Goal: Information Seeking & Learning: Learn about a topic

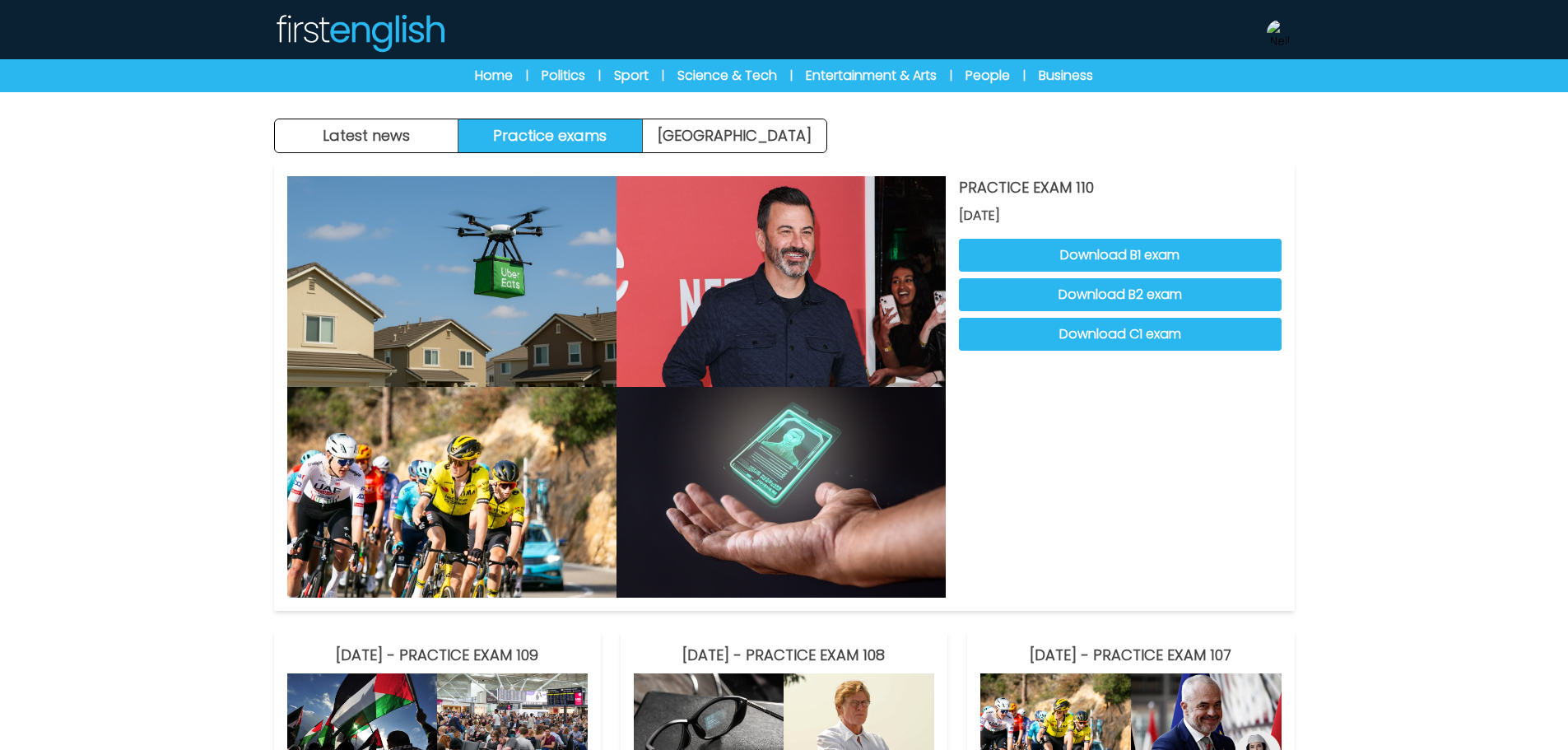
click at [546, 132] on button "Practice exams" at bounding box center [551, 136] width 184 height 33
click at [1233, 259] on button "Download B1 exam" at bounding box center [1121, 255] width 322 height 33
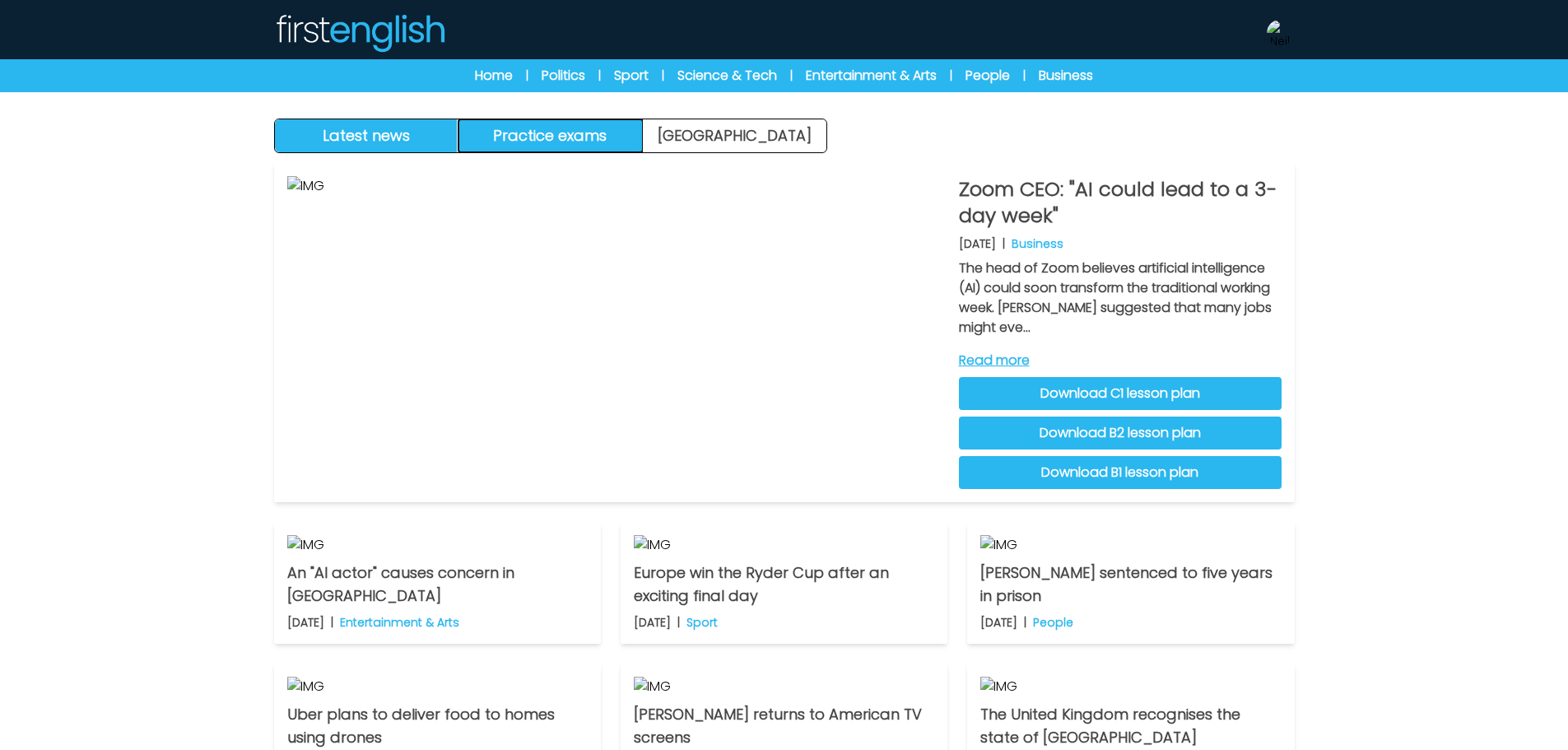
click at [579, 132] on button "Practice exams" at bounding box center [551, 136] width 184 height 33
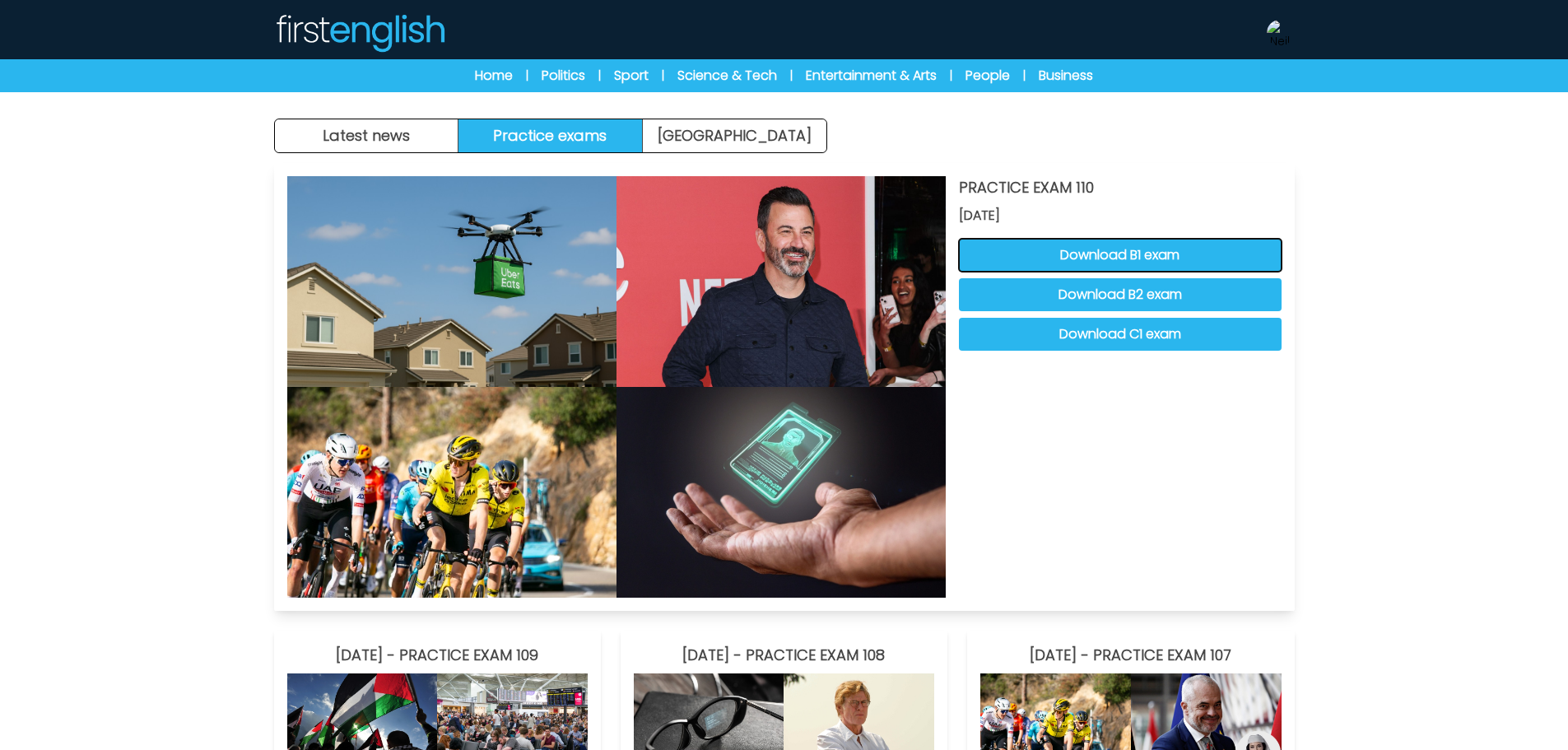
click at [1182, 261] on button "Download B1 exam" at bounding box center [1121, 255] width 322 height 33
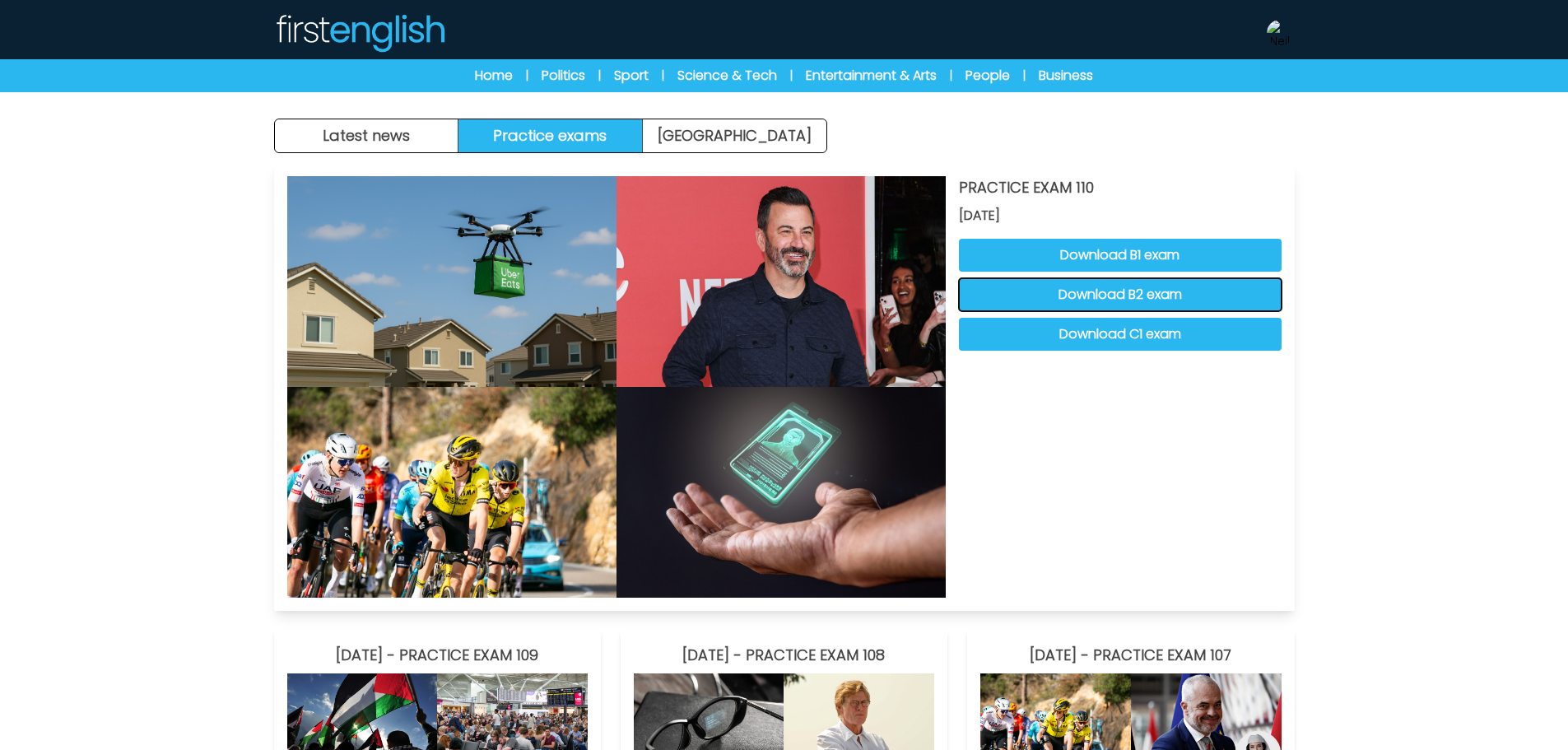
click at [1196, 298] on button "Download B2 exam" at bounding box center [1121, 294] width 322 height 33
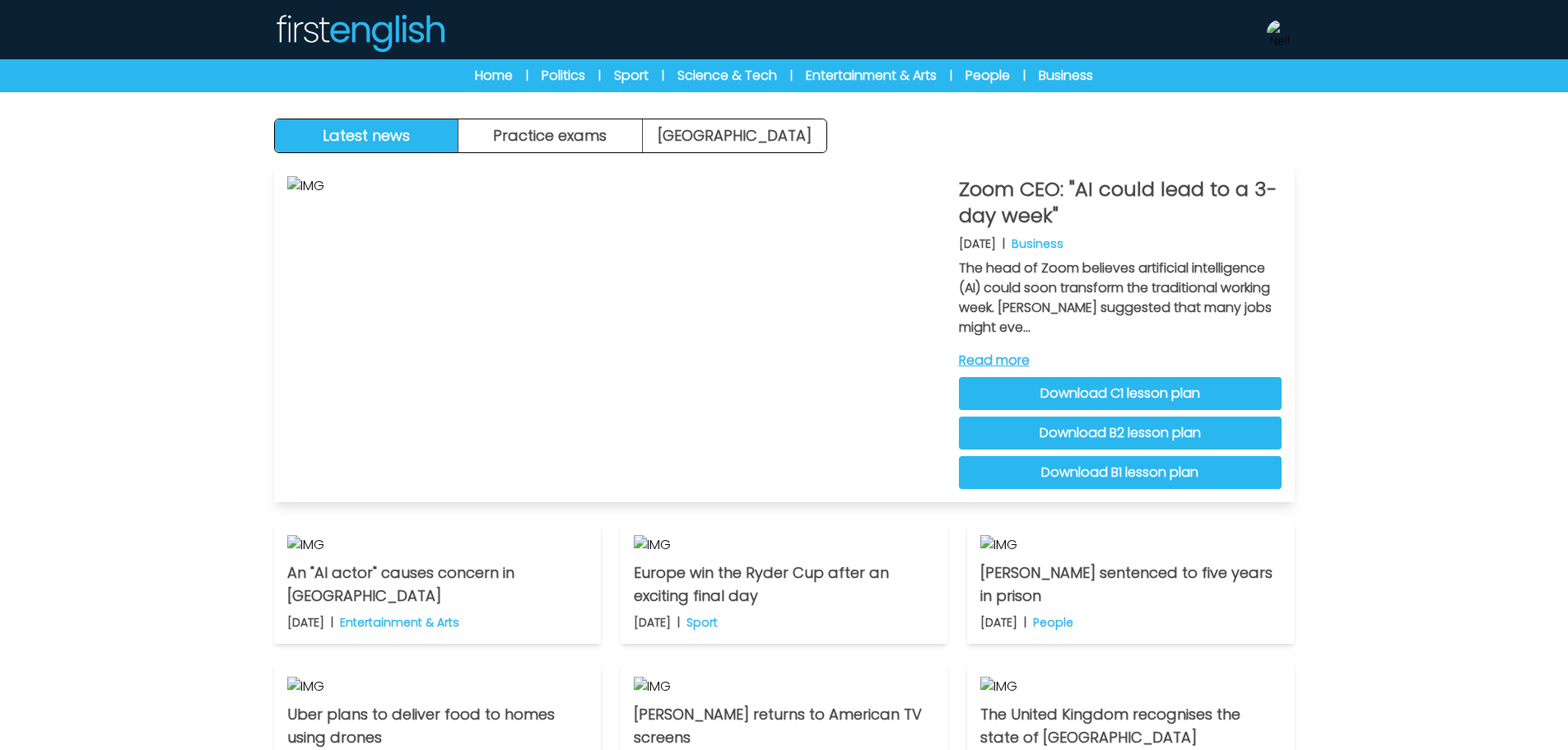
click at [1003, 357] on link "Read more" at bounding box center [1121, 360] width 322 height 19
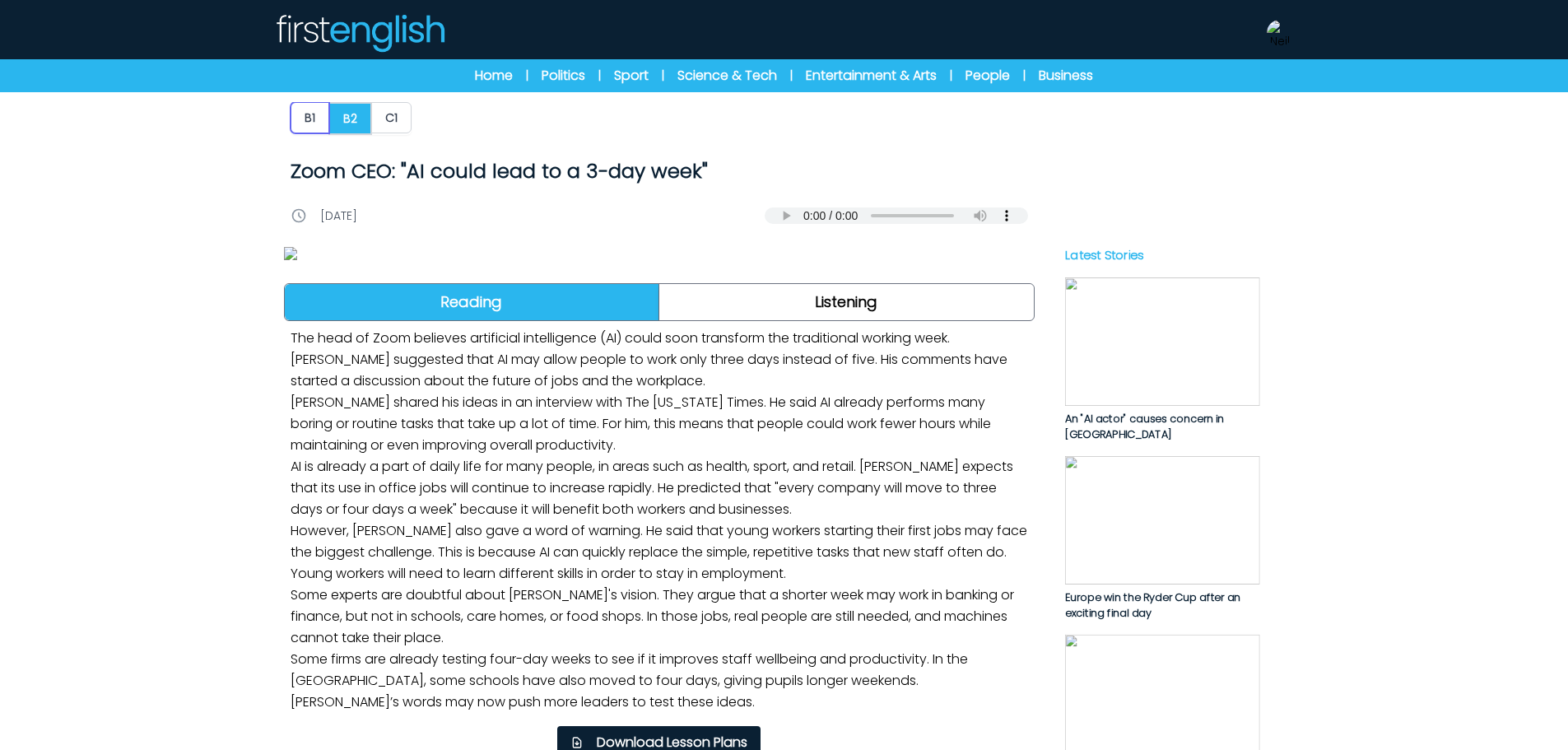
click at [317, 124] on button "B1" at bounding box center [310, 118] width 39 height 32
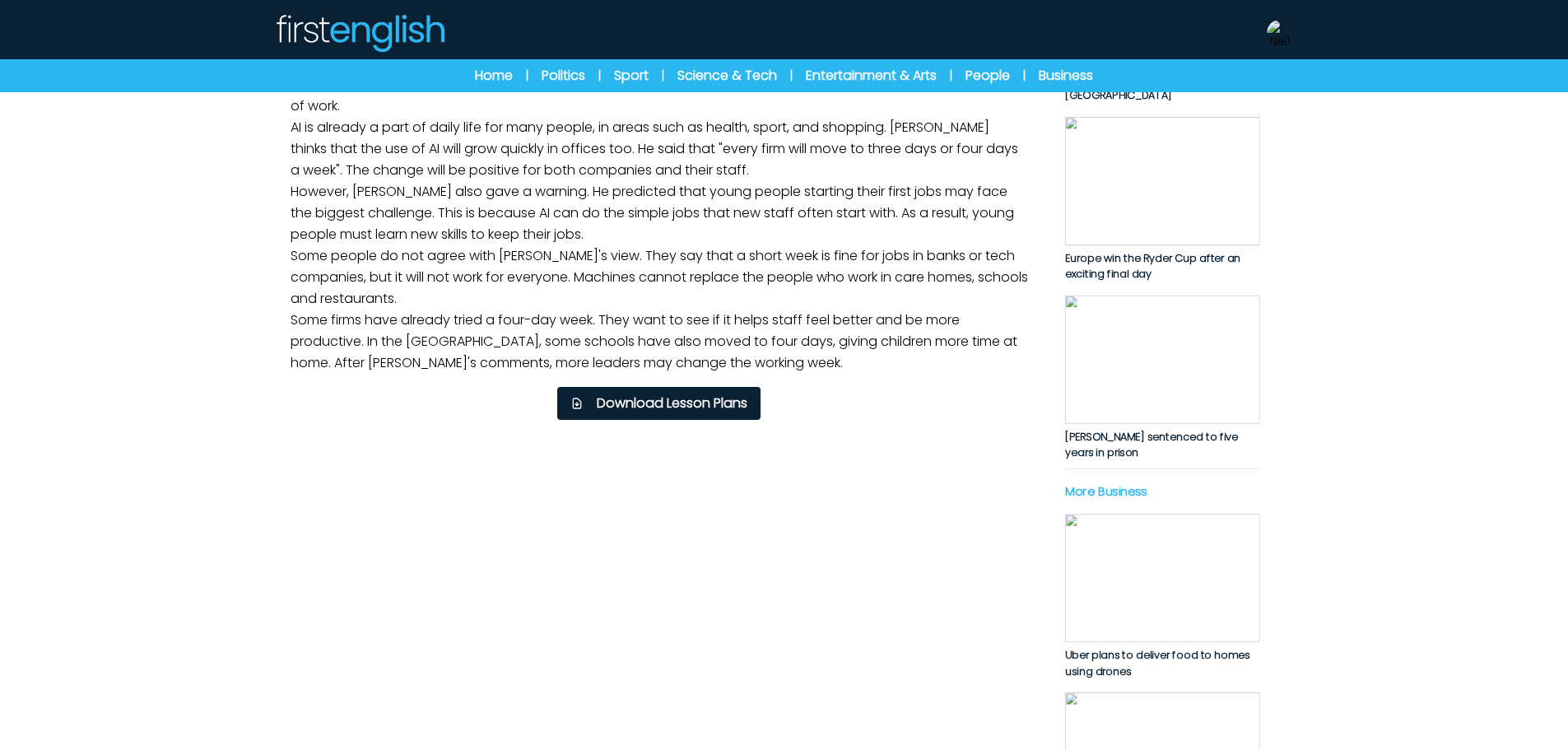
scroll to position [494, 0]
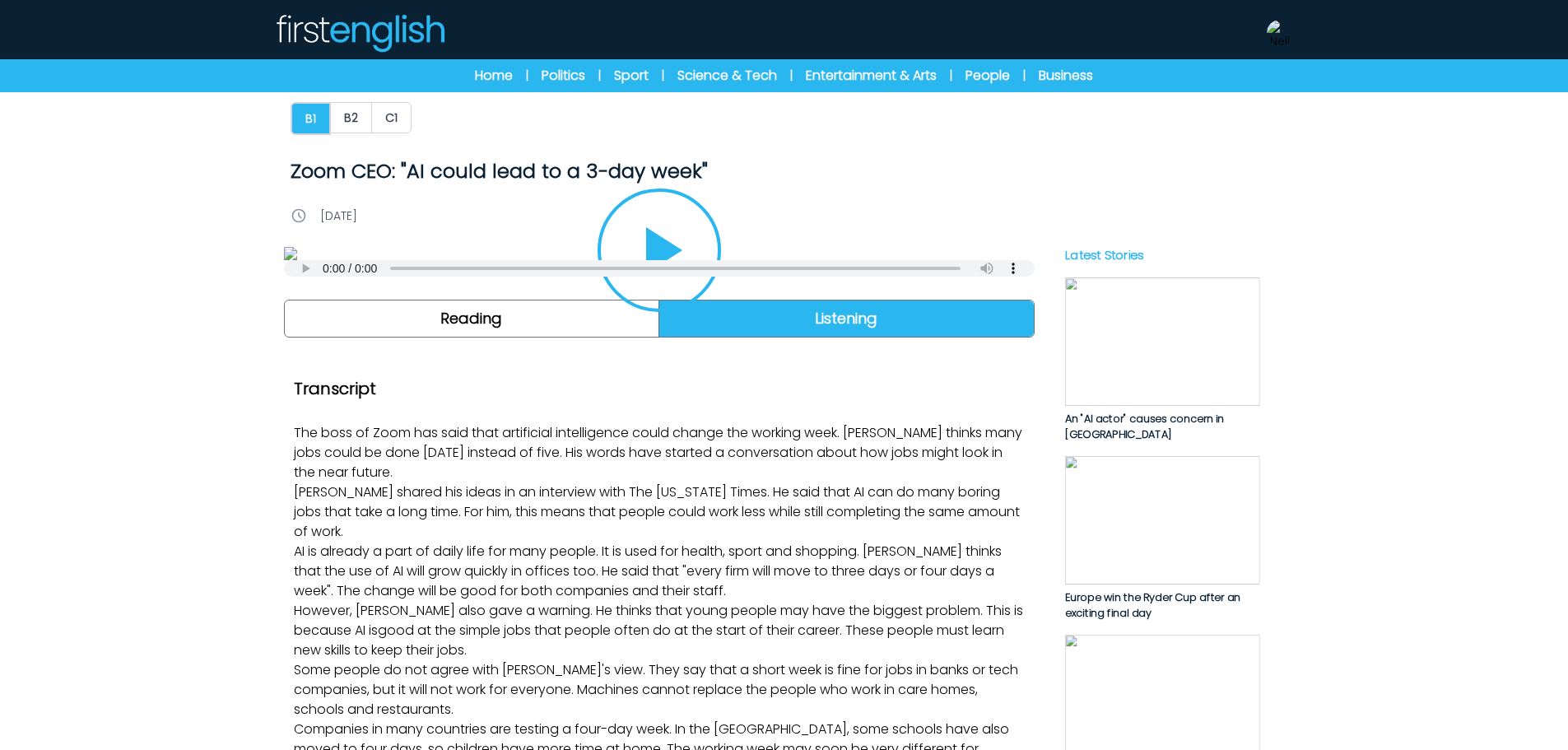
click at [605, 312] on button "Play/Pause" at bounding box center [660, 250] width 123 height 123
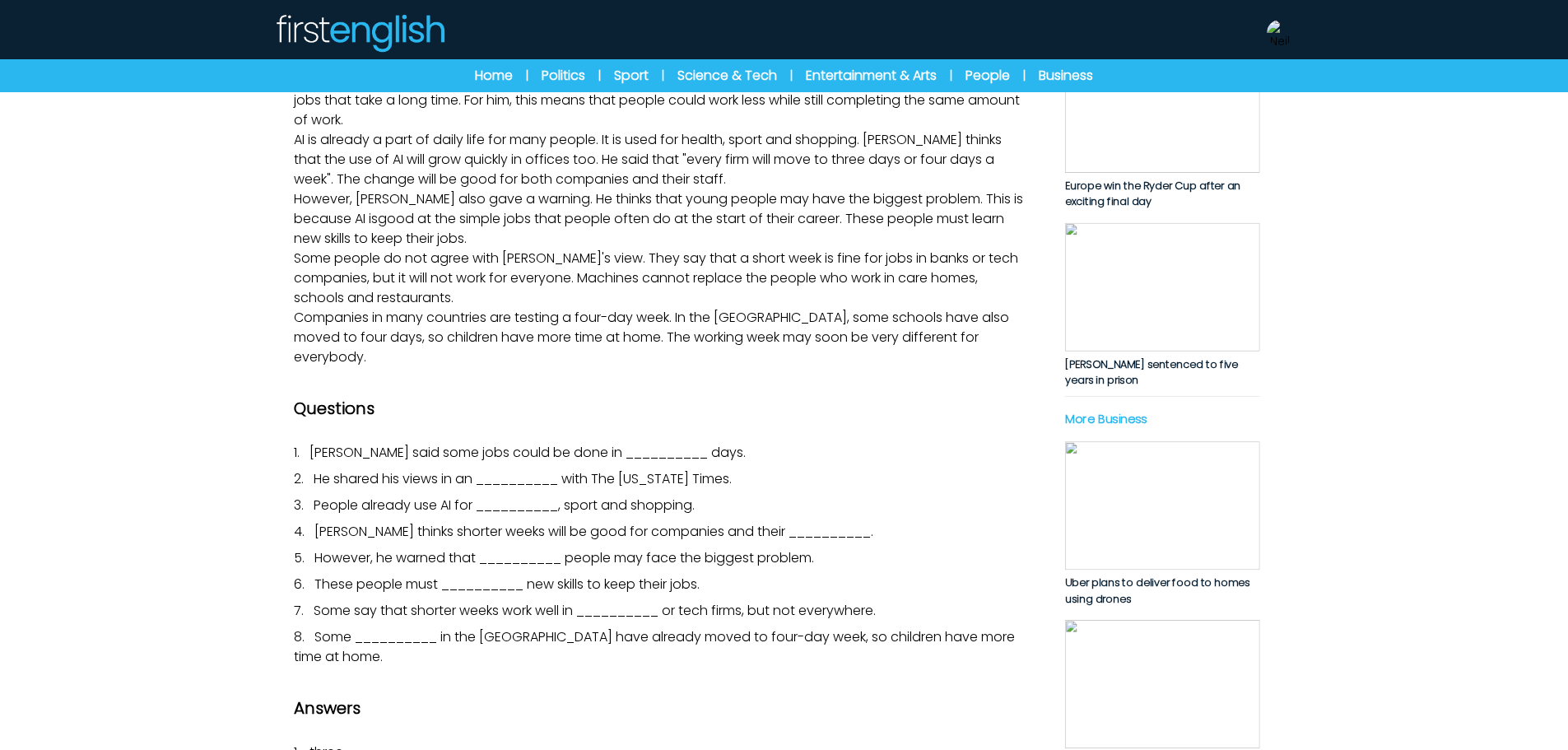
scroll to position [247, 0]
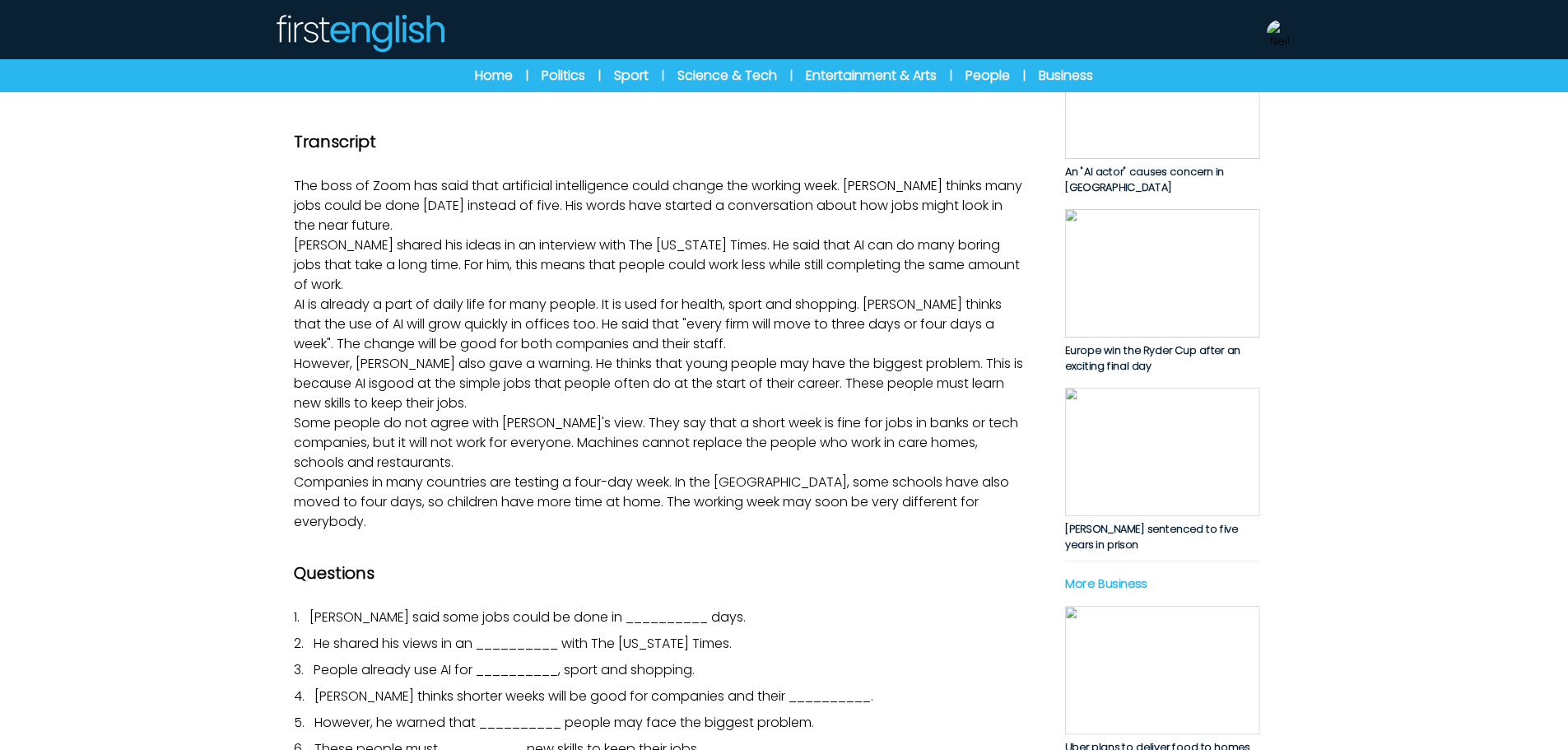
drag, startPoint x: 696, startPoint y: 250, endPoint x: 364, endPoint y: 10, distance: 409.7
click at [693, 43] on icon "Play/Pause" at bounding box center [660, 4] width 79 height 79
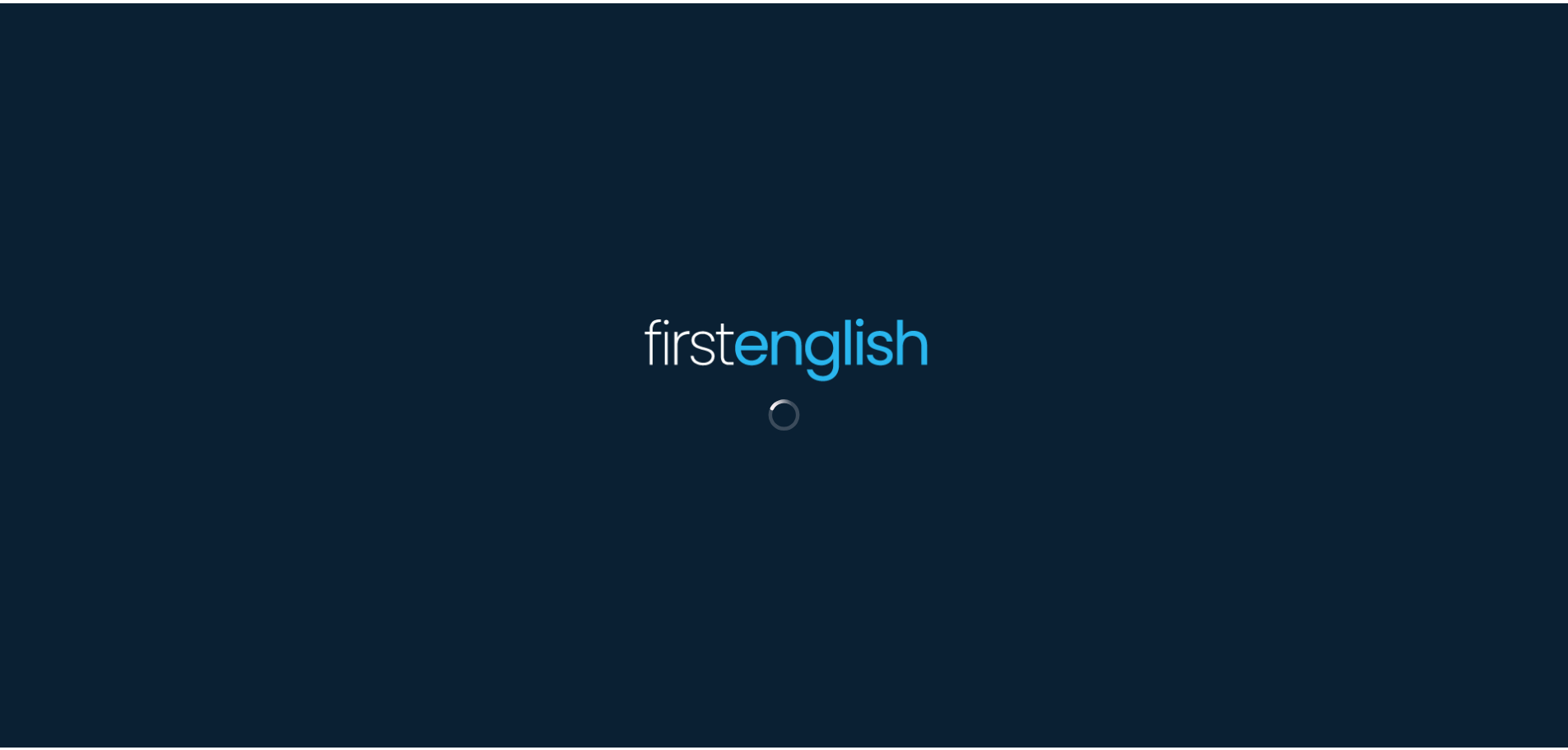
scroll to position [247, 0]
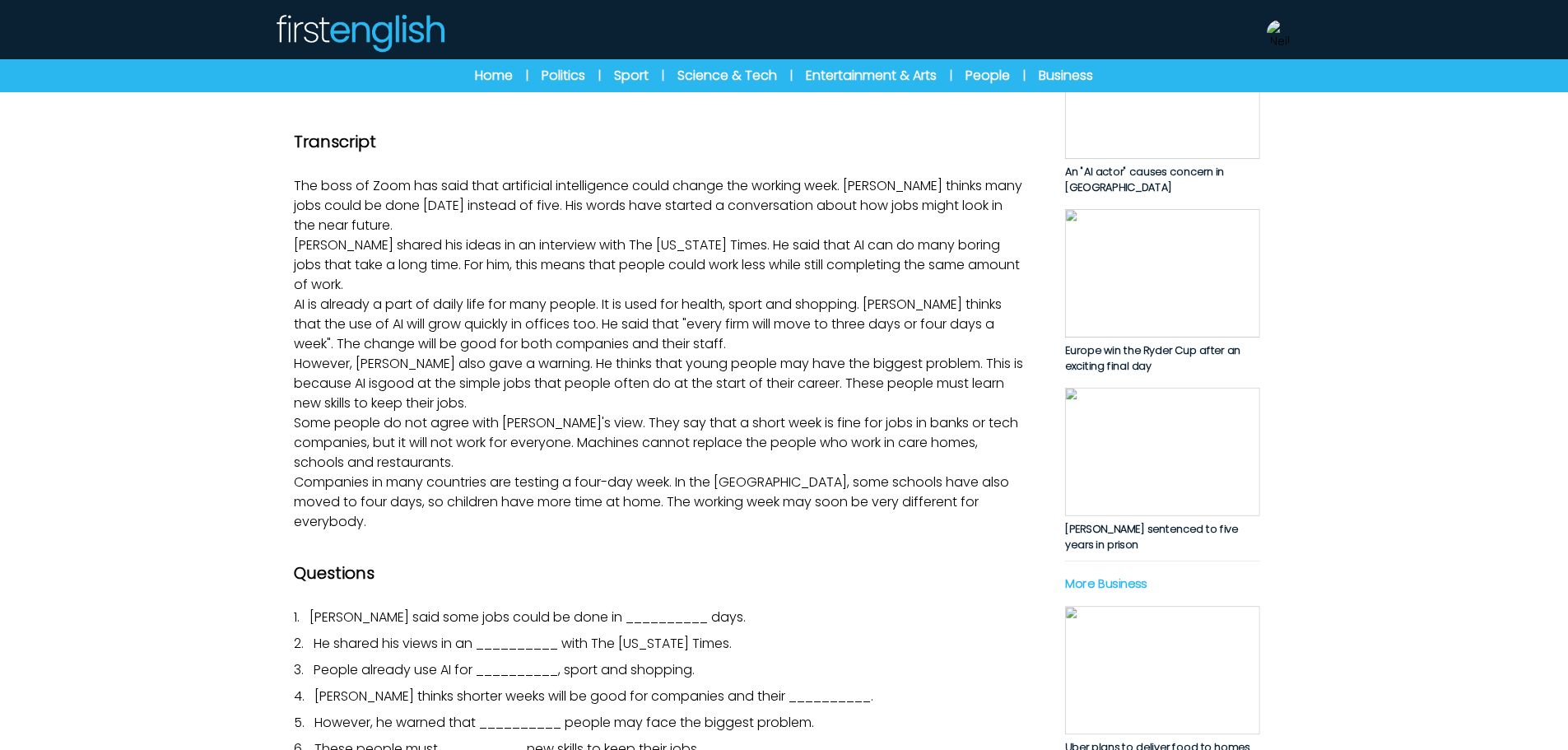
click at [656, 43] on icon "Play/Pause" at bounding box center [660, 4] width 79 height 79
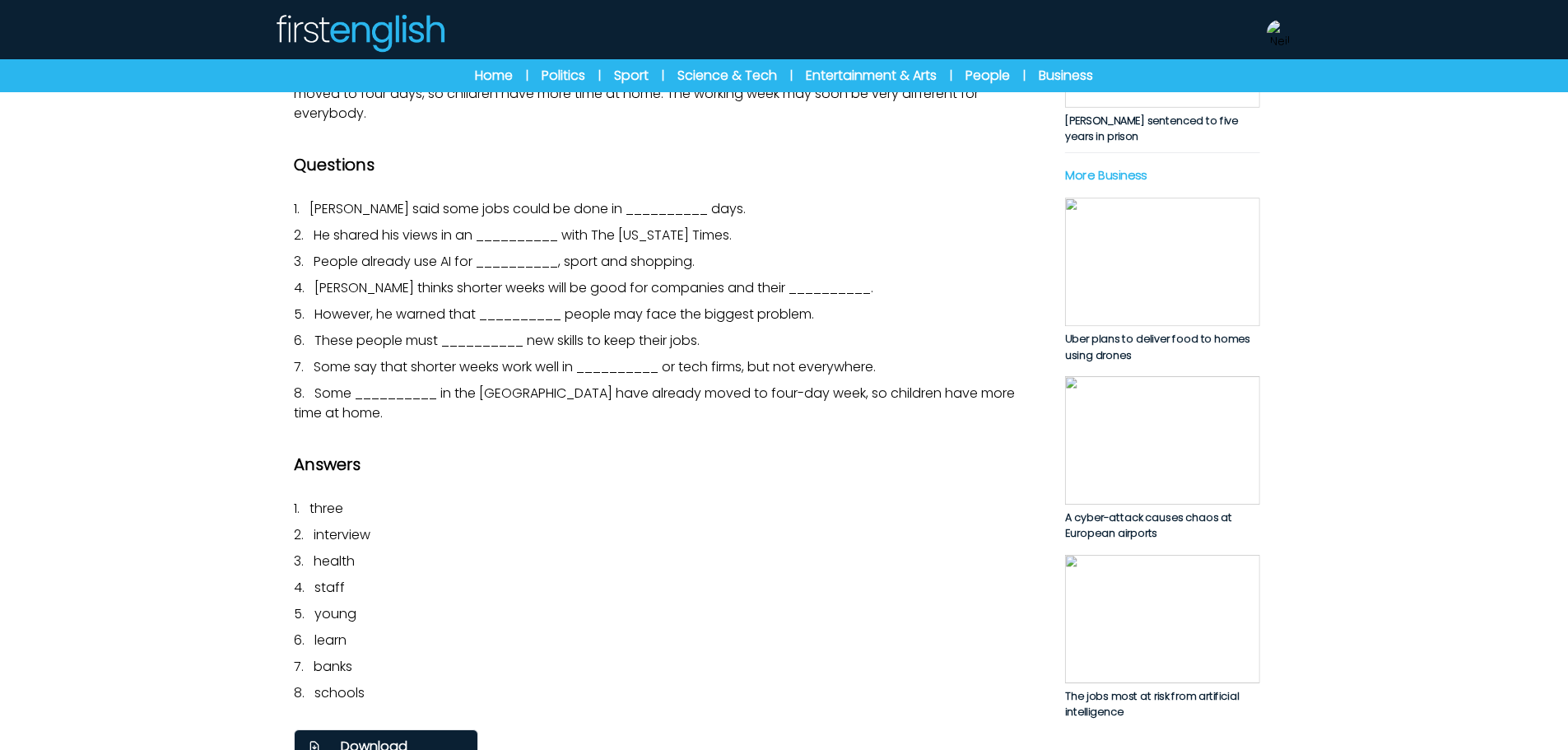
scroll to position [659, 0]
